Goal: Task Accomplishment & Management: Complete application form

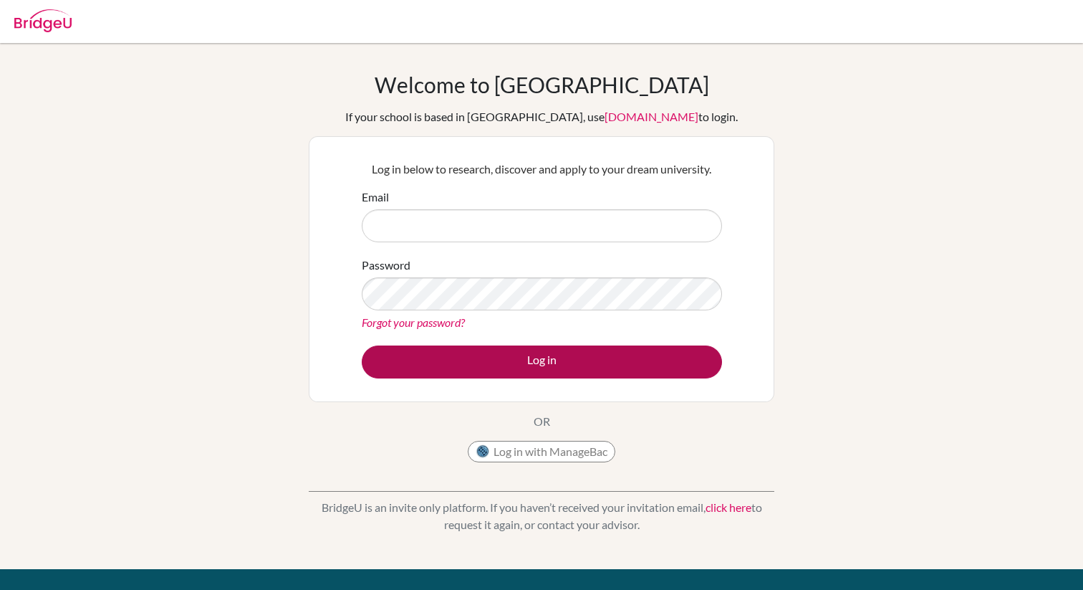
type input "[EMAIL_ADDRESS][DOMAIN_NAME]"
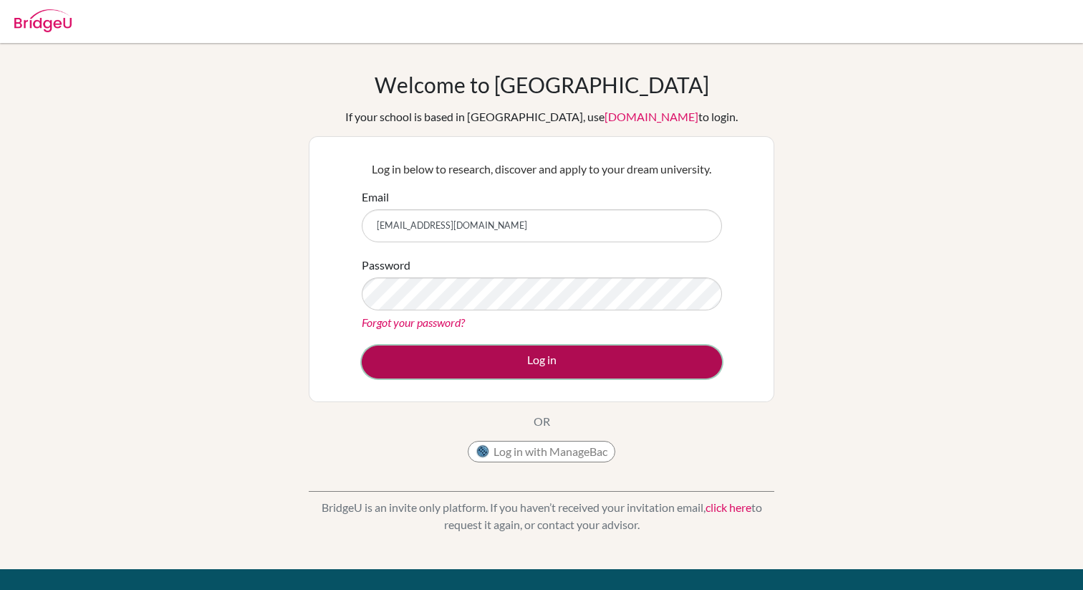
click at [565, 363] on button "Log in" at bounding box center [542, 361] width 360 height 33
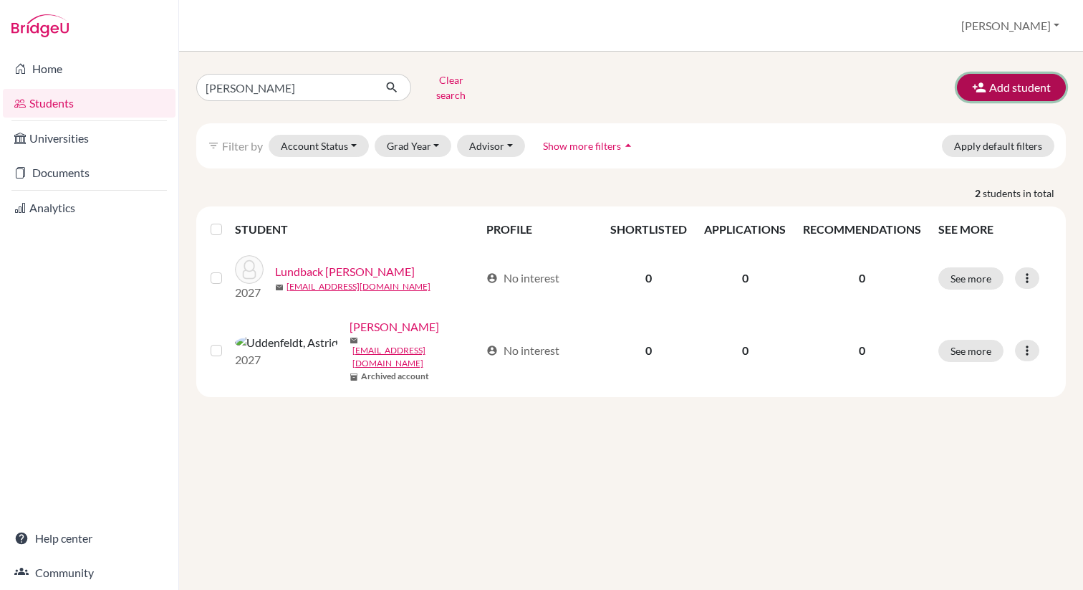
click at [1020, 84] on button "Add student" at bounding box center [1011, 87] width 109 height 27
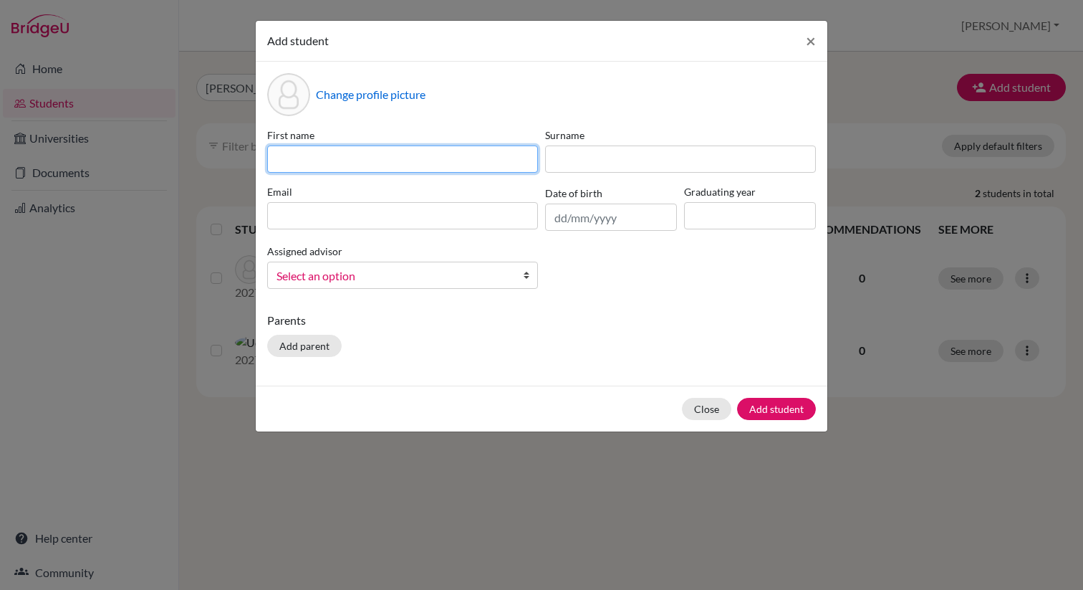
click at [445, 156] on input at bounding box center [402, 158] width 271 height 27
type input "[PERSON_NAME]"
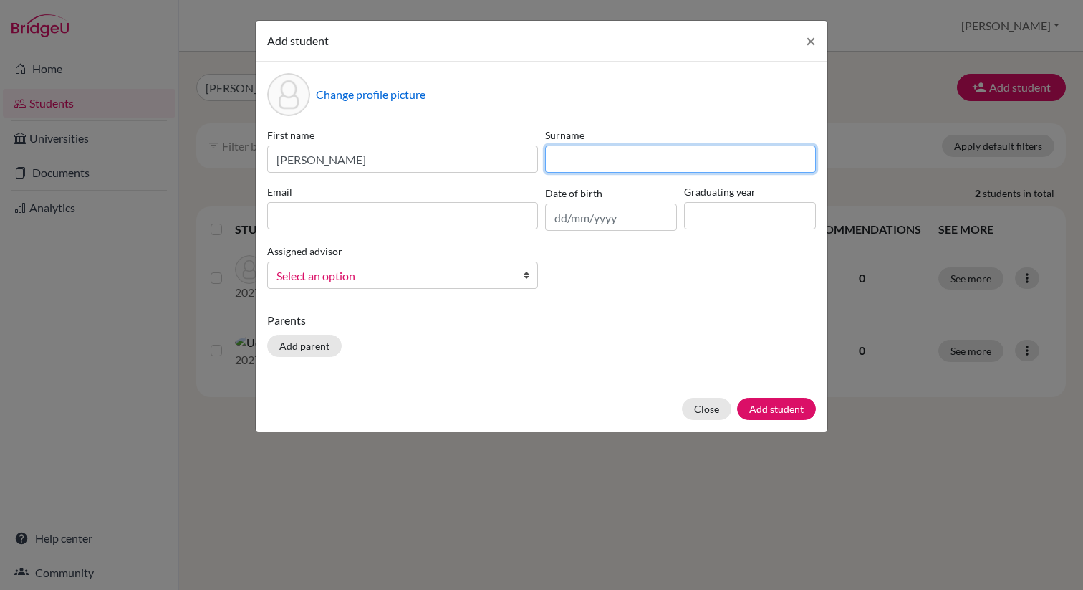
click at [635, 162] on input at bounding box center [680, 158] width 271 height 27
type input "Bathan"
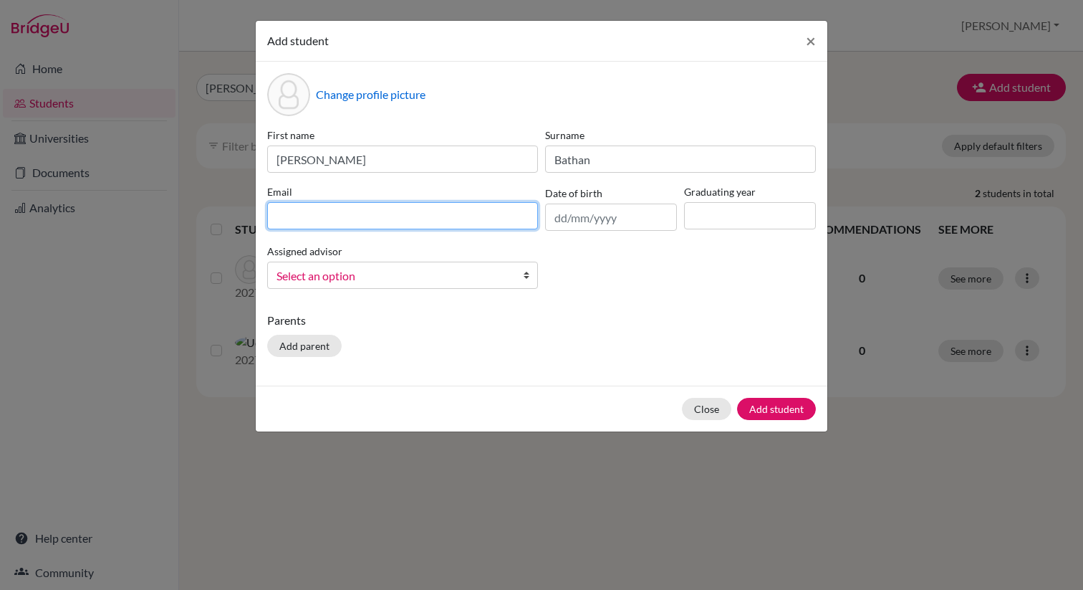
click at [445, 218] on input at bounding box center [402, 215] width 271 height 27
type input "[EMAIL_ADDRESS][DOMAIN_NAME]"
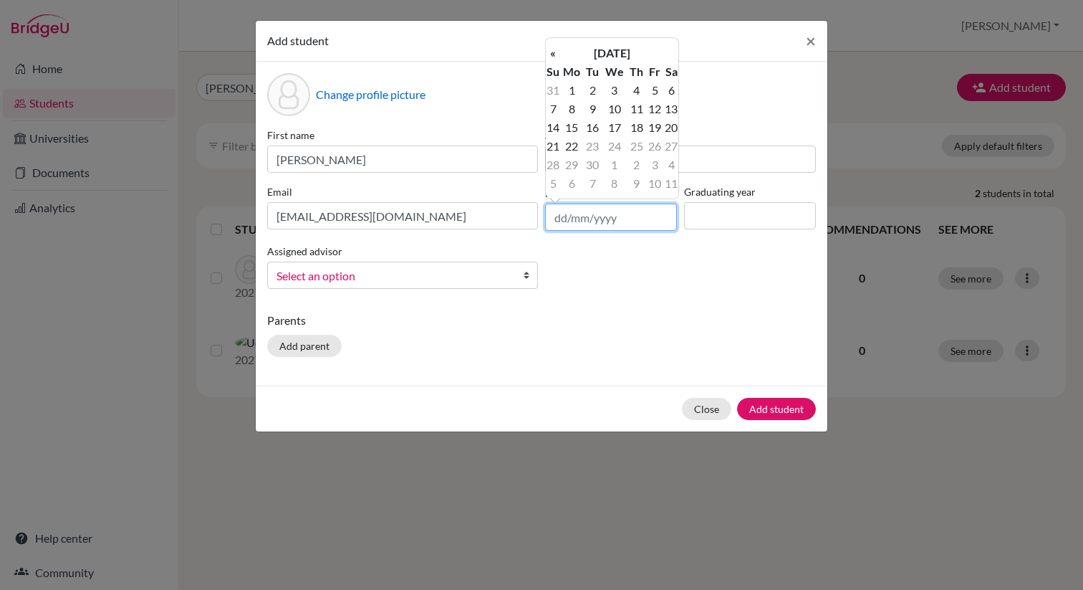
click at [625, 221] on input "text" at bounding box center [611, 216] width 132 height 27
click at [567, 218] on input "text" at bounding box center [611, 216] width 132 height 27
drag, startPoint x: 567, startPoint y: 218, endPoint x: 537, endPoint y: 219, distance: 29.4
click at [537, 219] on div "First name [PERSON_NAME] Surname [PERSON_NAME] Email [EMAIL_ADDRESS][DOMAIN_NAM…" at bounding box center [542, 214] width 556 height 173
type input "[DATE]"
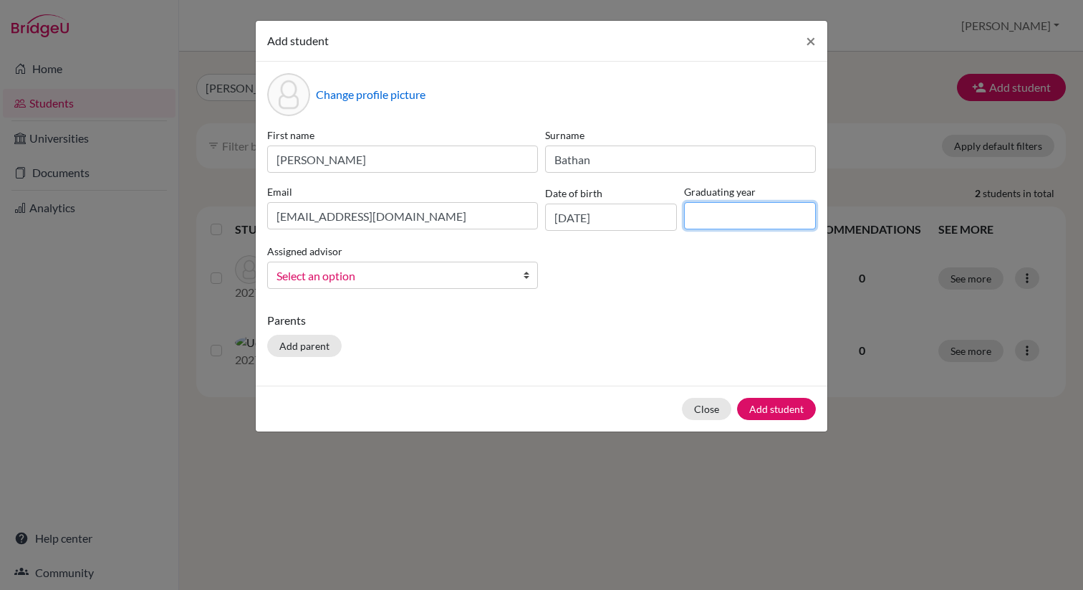
click at [724, 209] on input at bounding box center [750, 215] width 132 height 27
type input "2027"
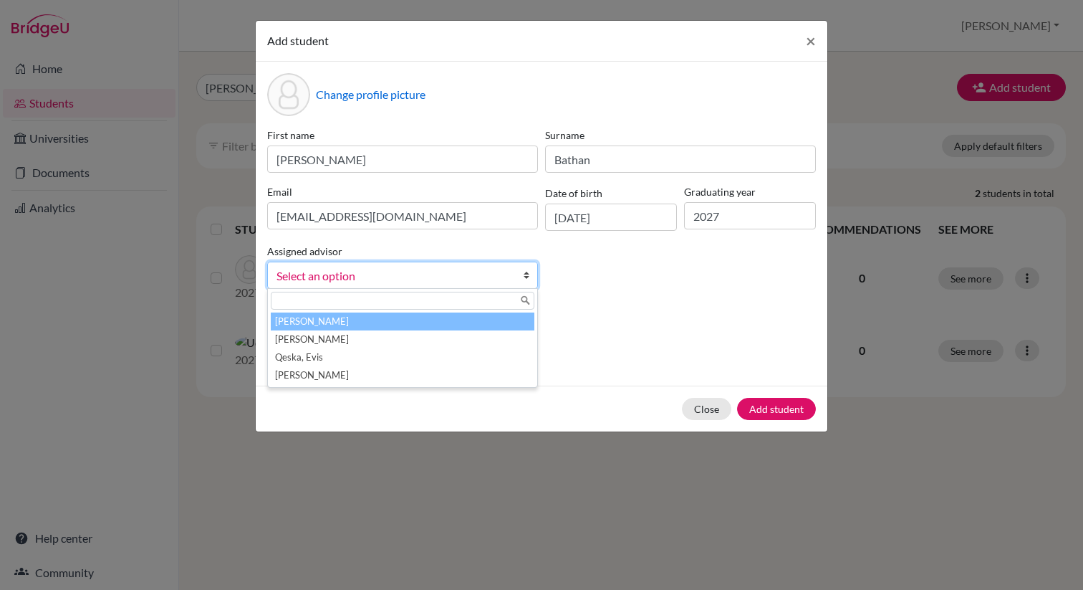
click at [421, 276] on span "Select an option" at bounding box center [394, 276] width 234 height 19
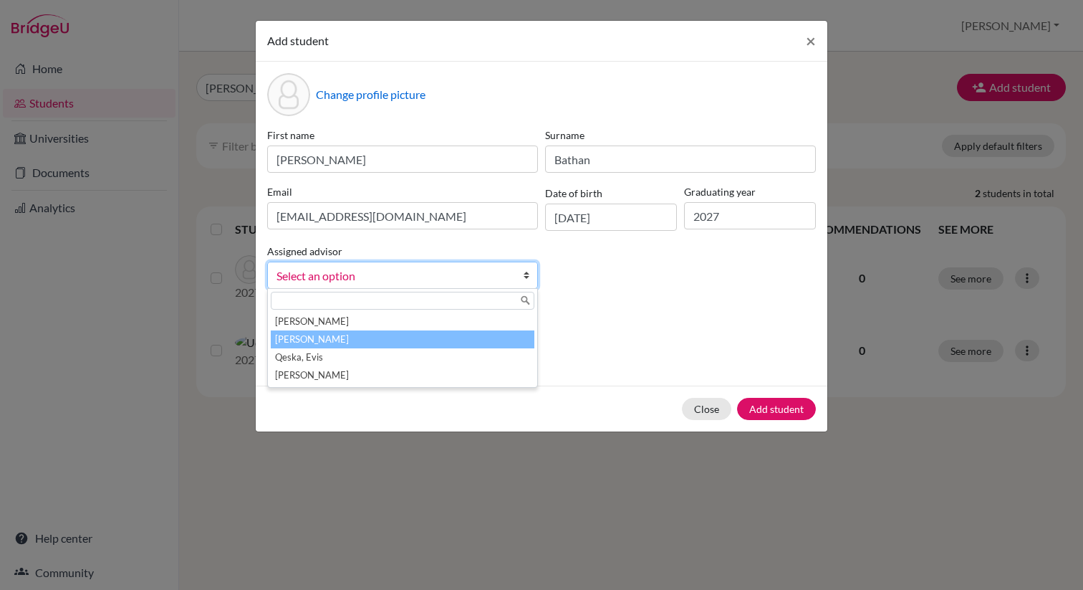
click at [329, 342] on li "[PERSON_NAME]" at bounding box center [403, 339] width 264 height 18
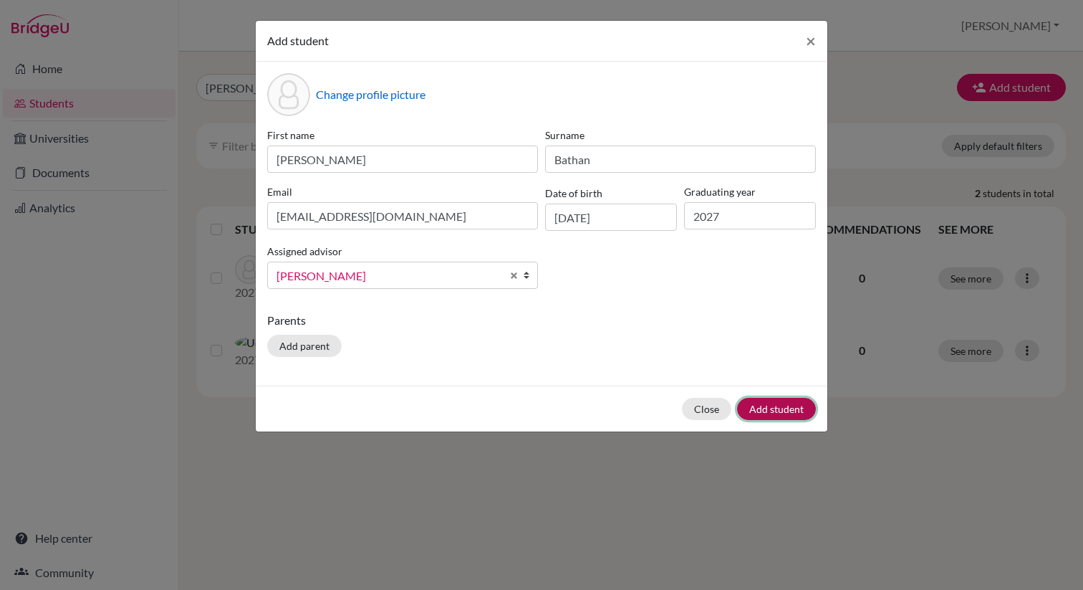
click at [766, 412] on button "Add student" at bounding box center [776, 409] width 79 height 22
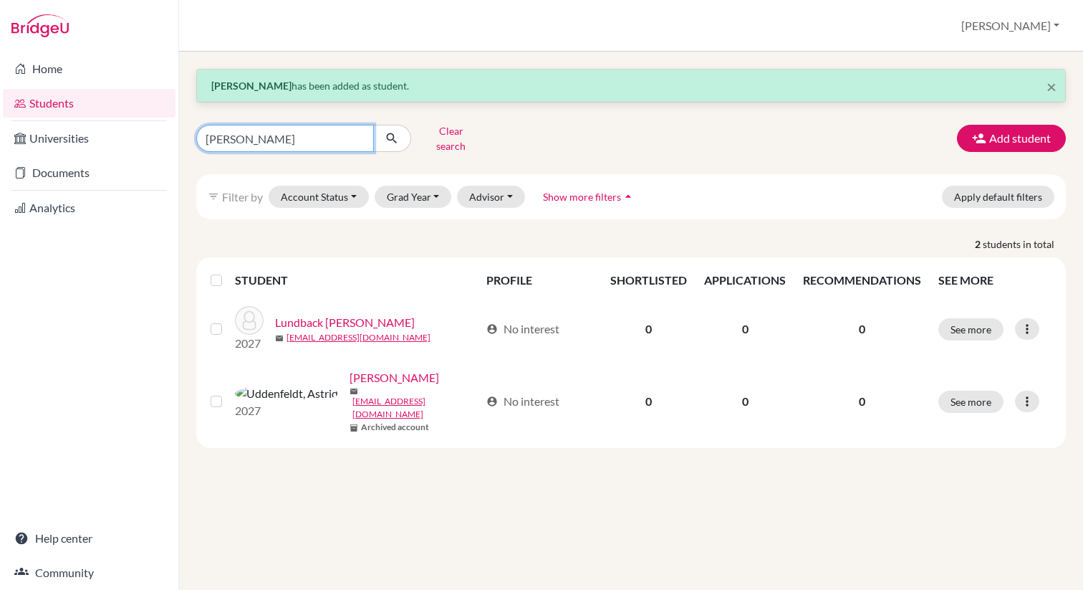
drag, startPoint x: 259, startPoint y: 135, endPoint x: 189, endPoint y: 135, distance: 69.5
click at [189, 135] on div "[PERSON_NAME] search" at bounding box center [334, 138] width 297 height 37
type input "[PERSON_NAME]"
click button "submit" at bounding box center [392, 138] width 38 height 27
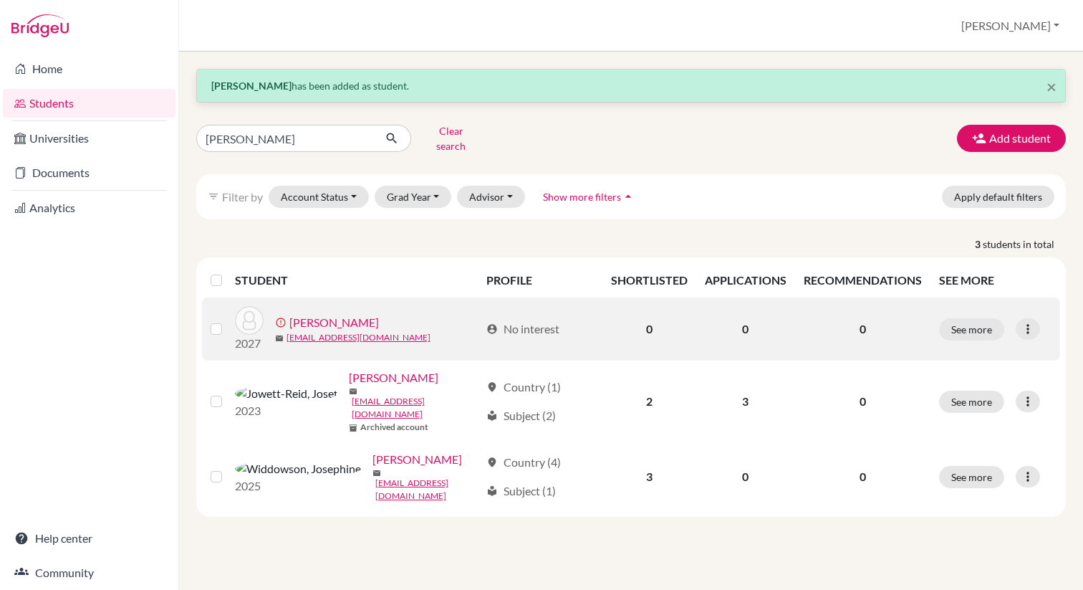
click at [228, 320] on label at bounding box center [228, 320] width 0 height 0
click at [0, 0] on input "checkbox" at bounding box center [0, 0] width 0 height 0
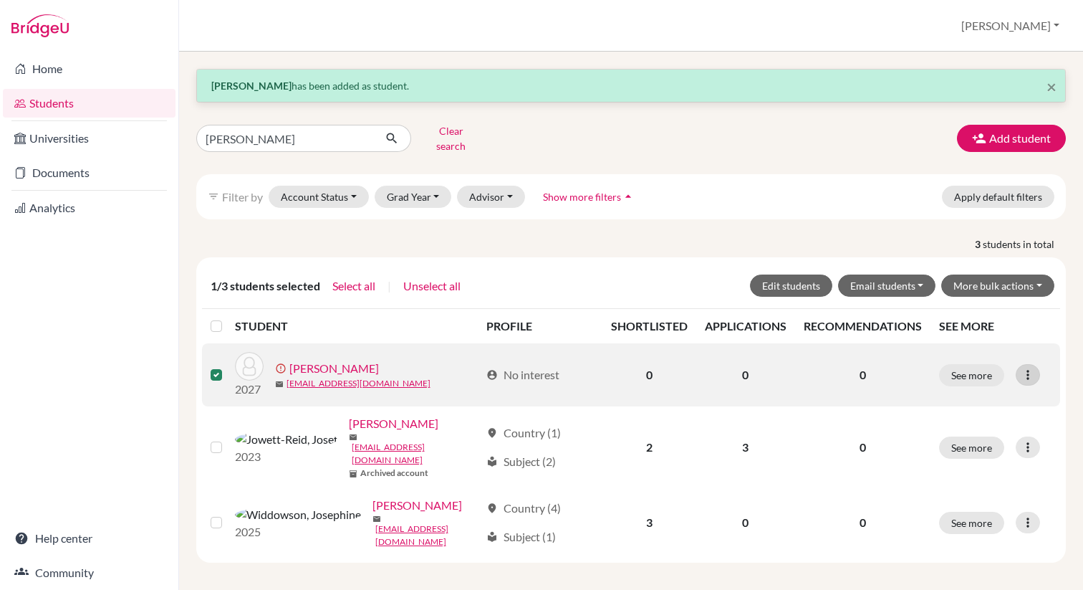
click at [1021, 368] on icon at bounding box center [1028, 375] width 14 height 14
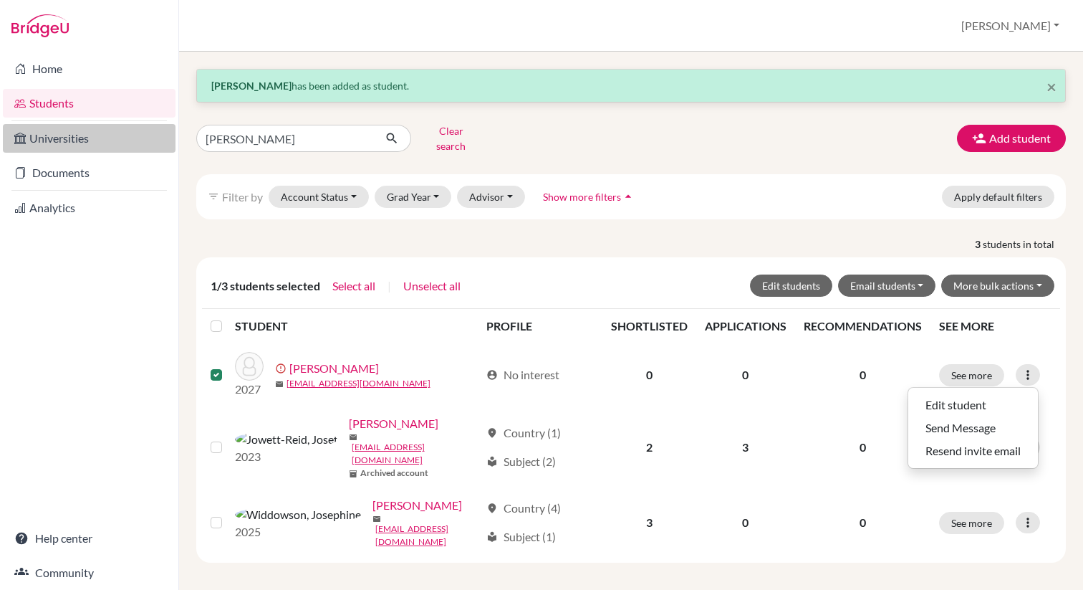
click at [75, 131] on link "Universities" at bounding box center [89, 138] width 173 height 29
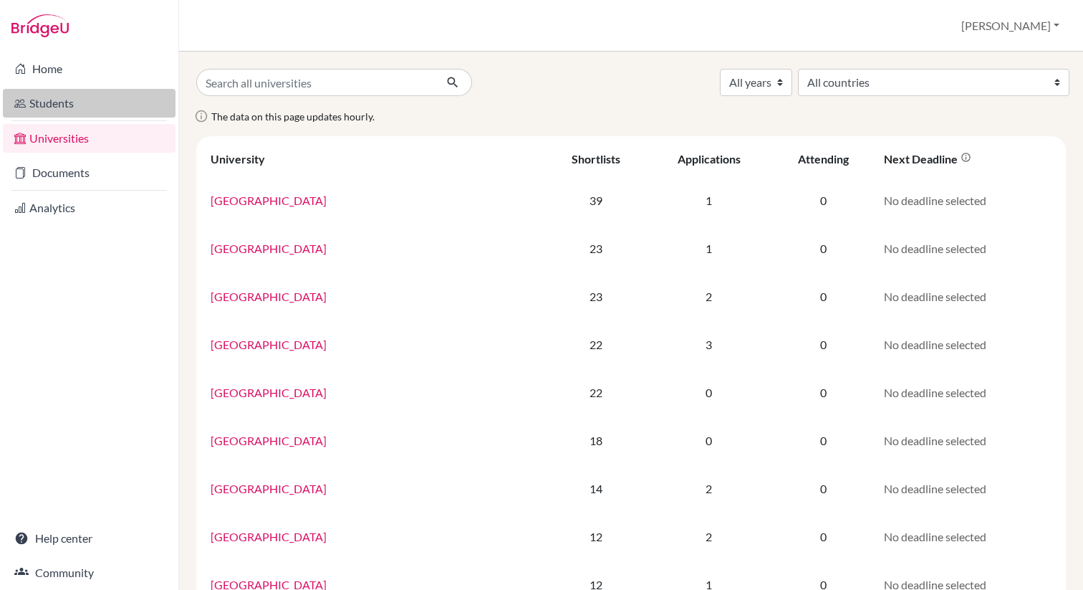
click at [57, 92] on link "Students" at bounding box center [89, 103] width 173 height 29
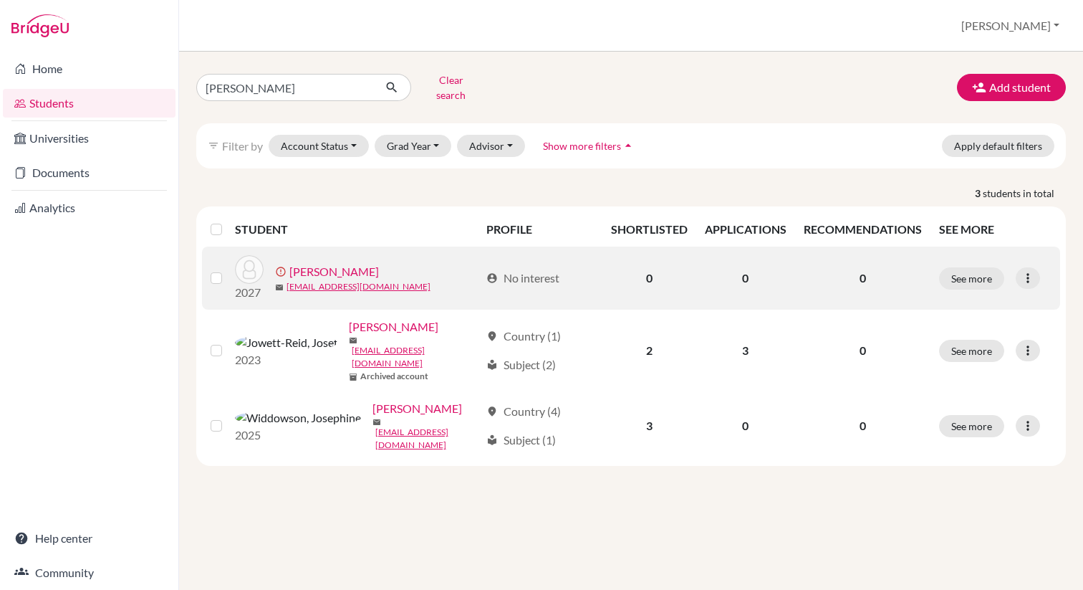
click at [332, 263] on link "[PERSON_NAME]" at bounding box center [334, 271] width 90 height 17
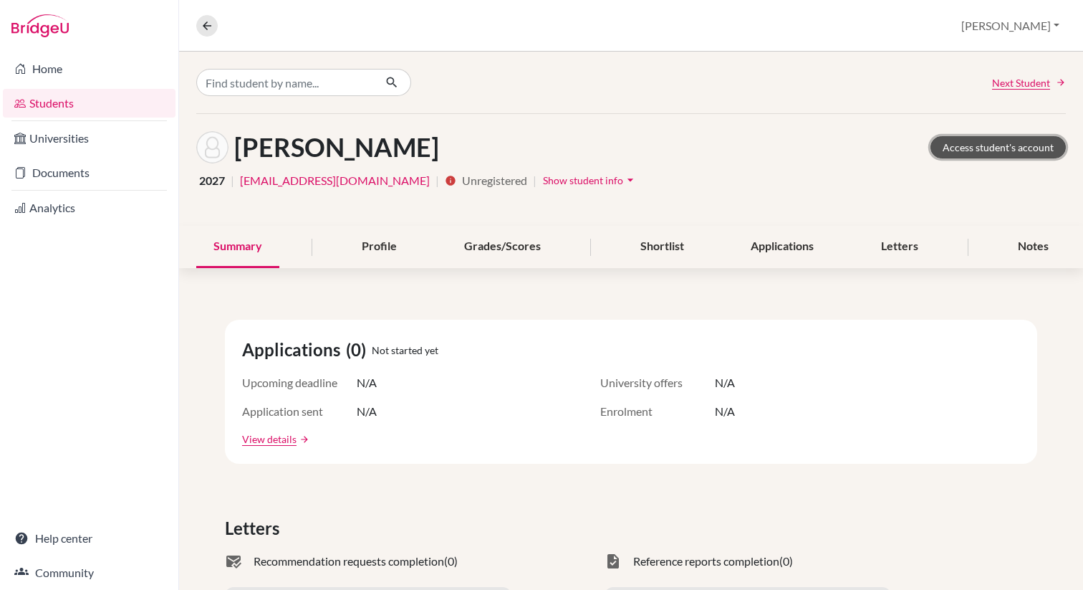
click at [1005, 151] on link "Access student's account" at bounding box center [998, 147] width 135 height 22
